Goal: Find specific page/section: Find specific page/section

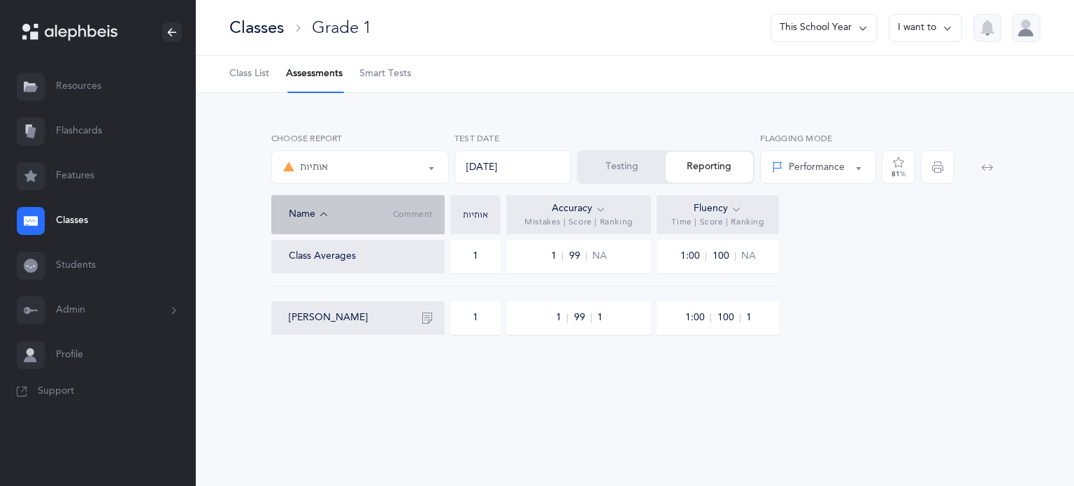
select select "2"
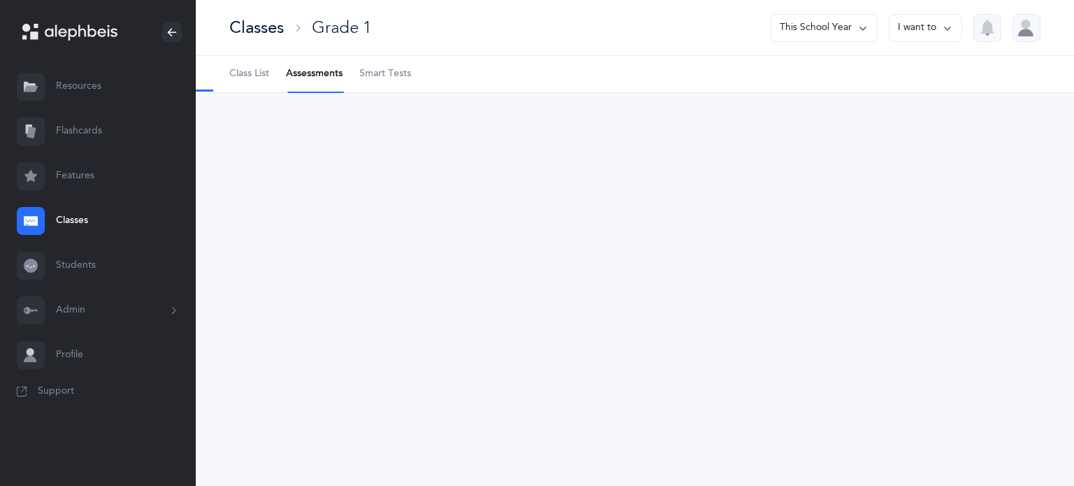
select select "2"
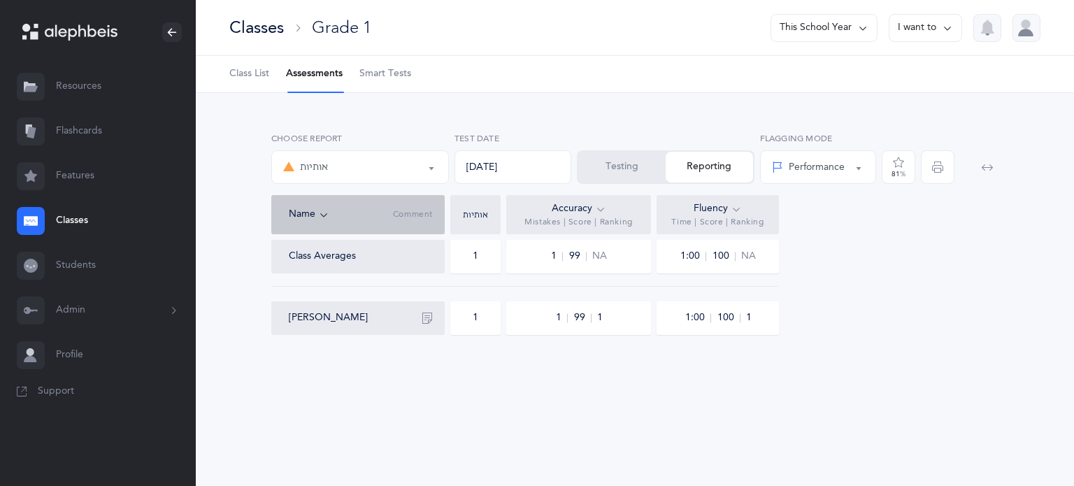
click at [817, 79] on ul "Class List Assessments Smart Tests" at bounding box center [635, 74] width 878 height 37
click at [253, 64] on link "Class List" at bounding box center [249, 74] width 40 height 36
